Goal: Transaction & Acquisition: Book appointment/travel/reservation

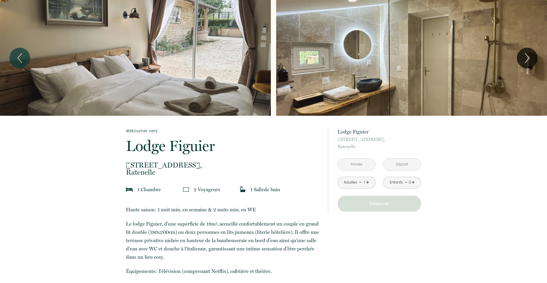
click at [372, 166] on input "text" at bounding box center [356, 164] width 37 height 12
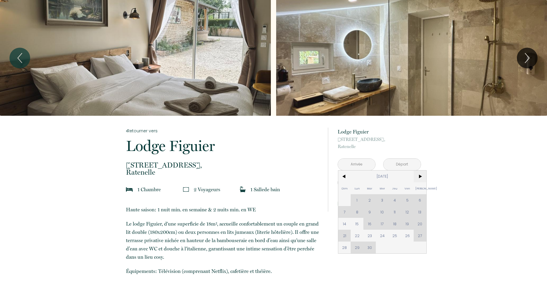
click at [420, 177] on span ">" at bounding box center [420, 176] width 13 height 12
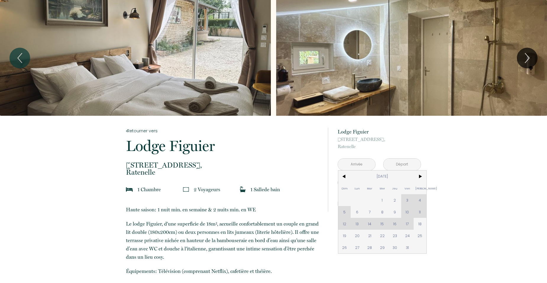
click at [408, 198] on div "Dim Lun Mar Mer Jeu Ven Sam 1 2 3 4 5 6 7 8 9 10 11 12 13 14 15 16 17 18 19 20 …" at bounding box center [382, 211] width 88 height 83
click at [397, 198] on span "2" at bounding box center [394, 200] width 13 height 12
click at [410, 198] on button "Réserver" at bounding box center [379, 203] width 83 height 16
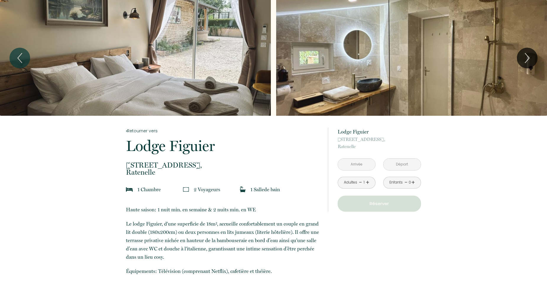
type input "[DATE]"
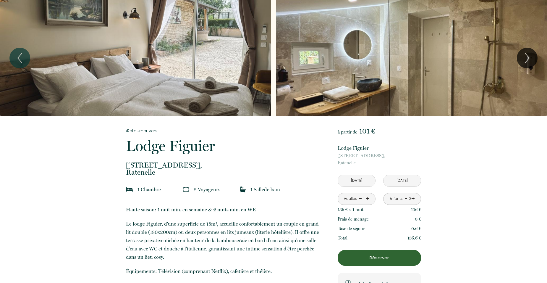
click at [416, 198] on div "Enfants - 0 +" at bounding box center [402, 199] width 38 height 12
click at [373, 180] on input "[DATE]" at bounding box center [356, 181] width 37 height 12
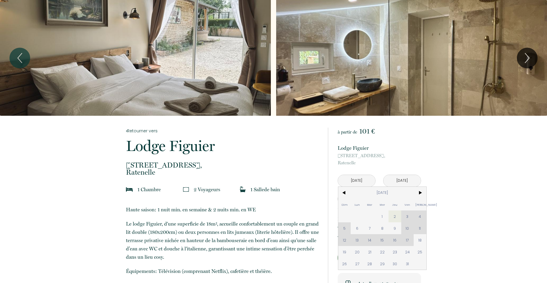
click at [419, 215] on div "Dim Lun Mar Mer Jeu Ven Sam 1 2 3 4 5 6 7 8 9 10 11 12 13 14 15 16 17 18 19 20 …" at bounding box center [382, 228] width 88 height 83
click at [534, 53] on button "Next" at bounding box center [527, 58] width 21 height 21
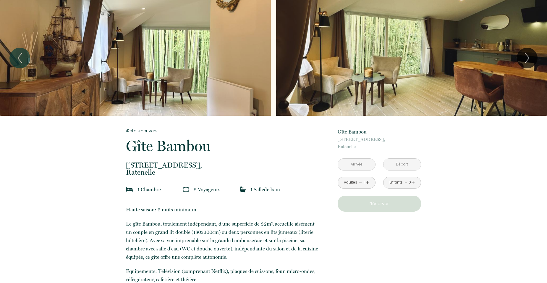
click at [362, 160] on input "text" at bounding box center [356, 164] width 37 height 12
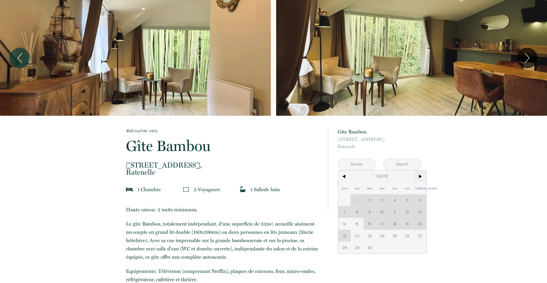
click at [419, 176] on span ">" at bounding box center [420, 176] width 13 height 12
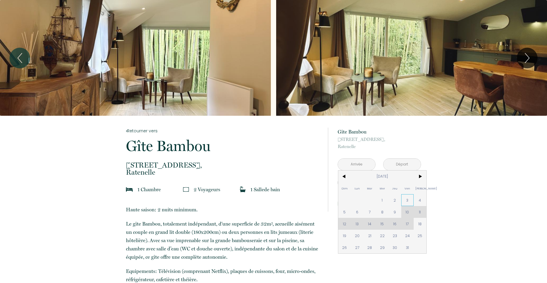
click at [410, 200] on span "3" at bounding box center [407, 200] width 13 height 12
click at [343, 212] on div "à partir de 116 € Gîte Bambou 231 rue de l'église, Ratenelle < Oct 2025 > Dim L…" at bounding box center [374, 170] width 93 height 108
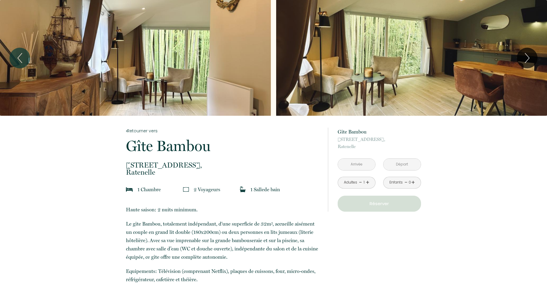
type input "[DATE]"
type input "Sam 04 Oct 2025"
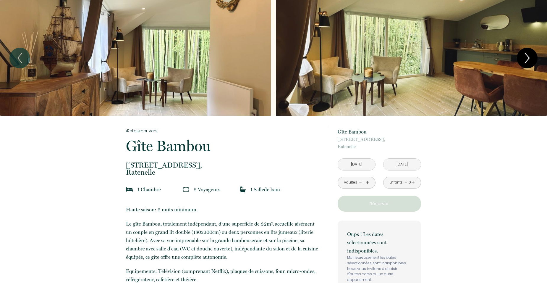
click at [531, 54] on icon "Next" at bounding box center [527, 58] width 12 height 18
